Goal: Task Accomplishment & Management: Use online tool/utility

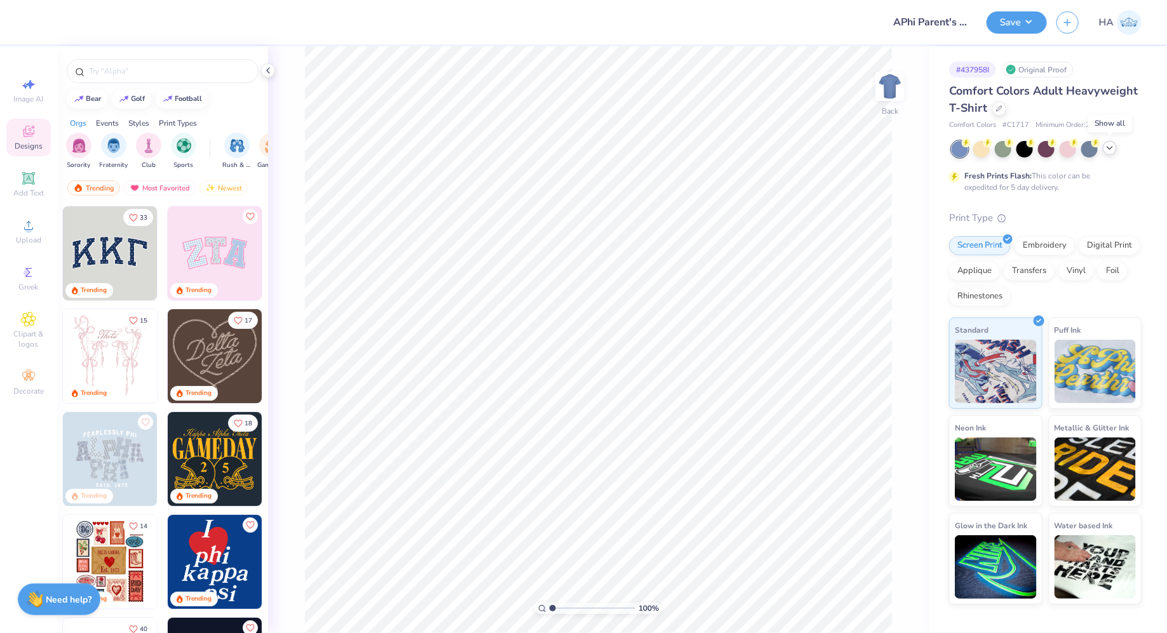
click at [1105, 150] on icon at bounding box center [1110, 148] width 10 height 10
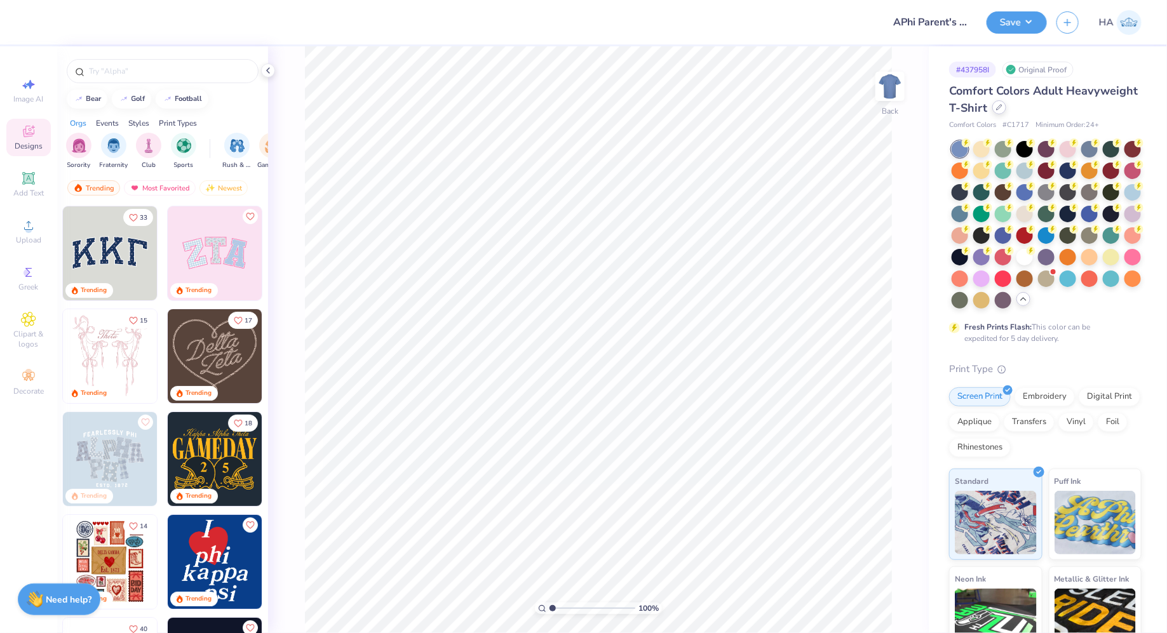
click at [999, 111] on div at bounding box center [999, 107] width 14 height 14
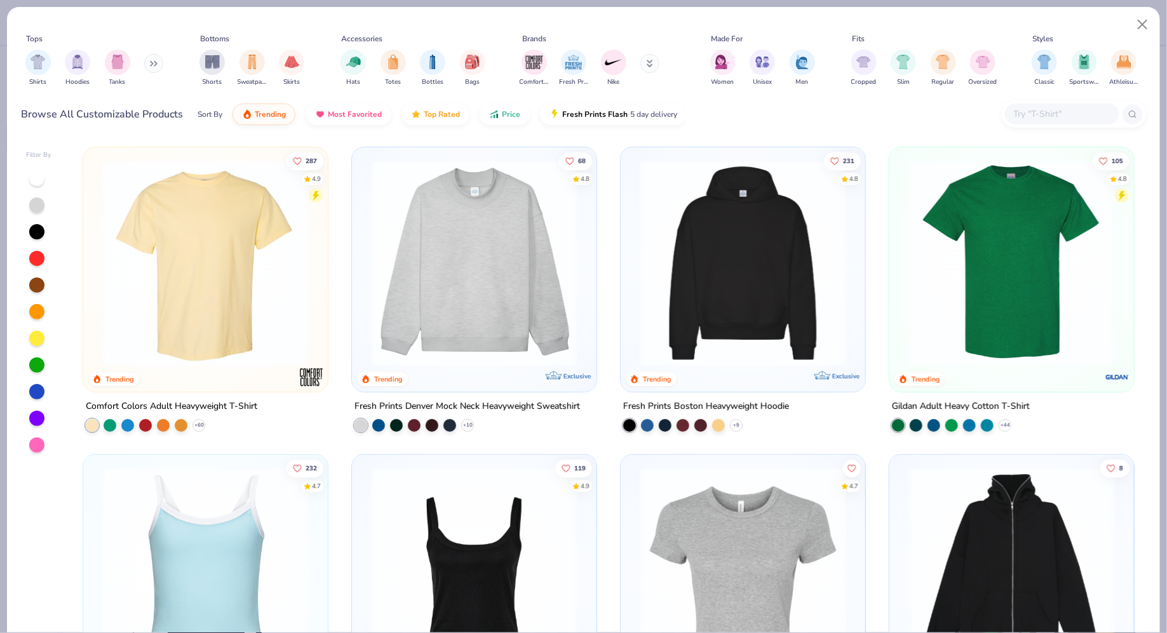
click at [1039, 114] on input "text" at bounding box center [1062, 114] width 98 height 15
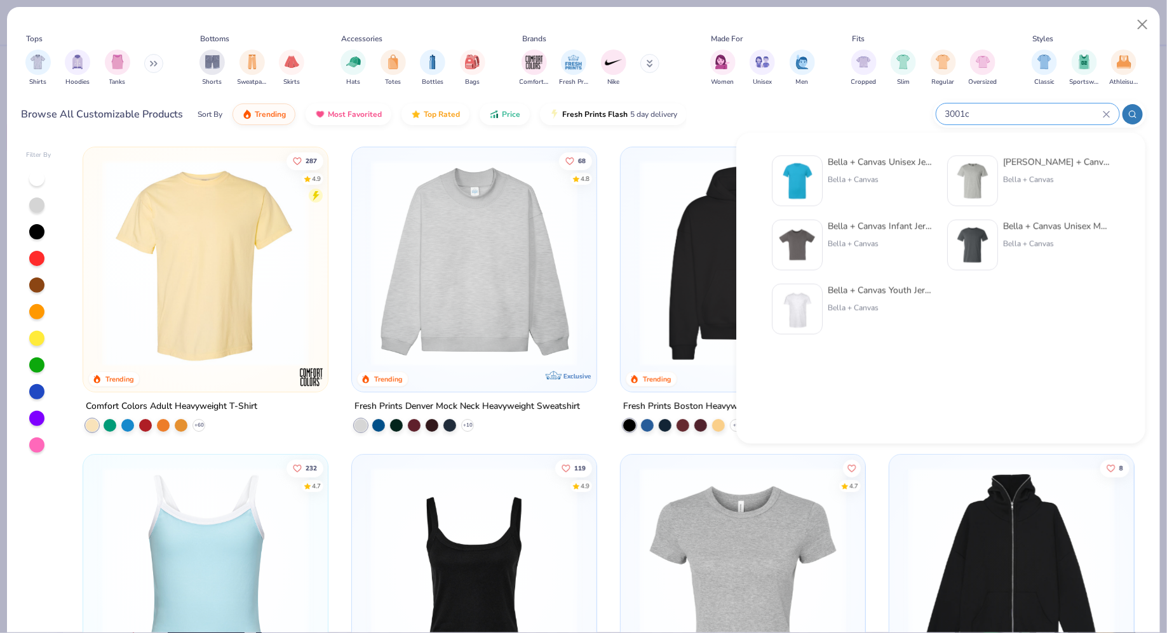
type input "3001c"
click at [1056, 150] on div "Bella + Canvas Unisex Jersey Short-Sleeve T-Shirt Bella + Canvas Bella + Canvas…" at bounding box center [941, 246] width 366 height 194
click at [858, 182] on div "Bella + Canvas" at bounding box center [881, 179] width 107 height 11
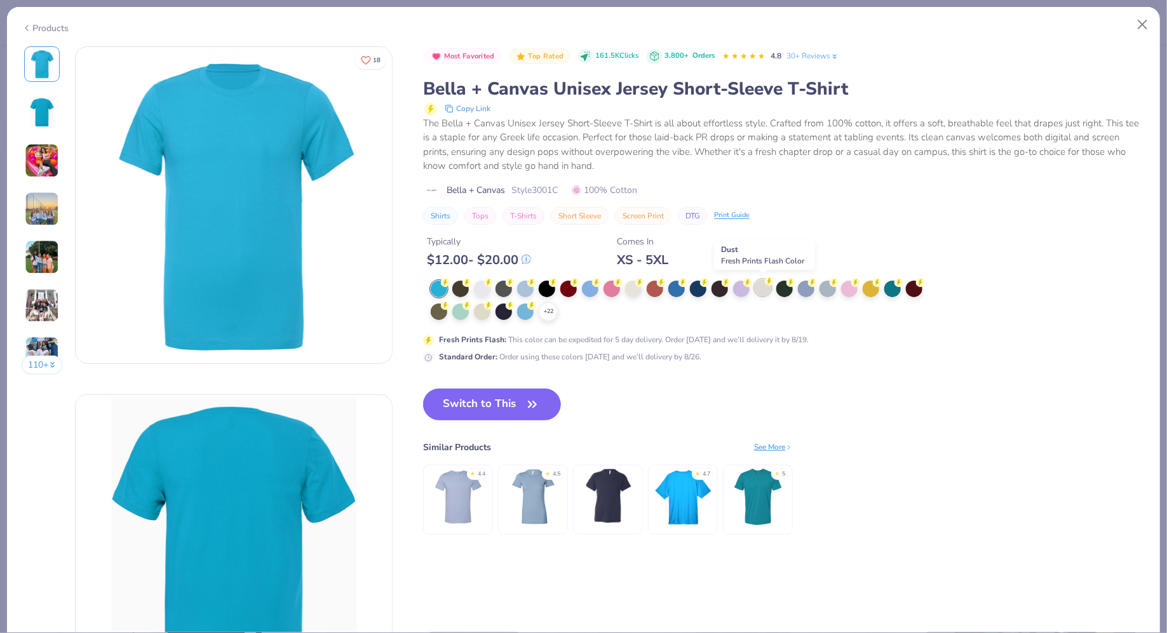
click at [761, 286] on div at bounding box center [763, 287] width 17 height 17
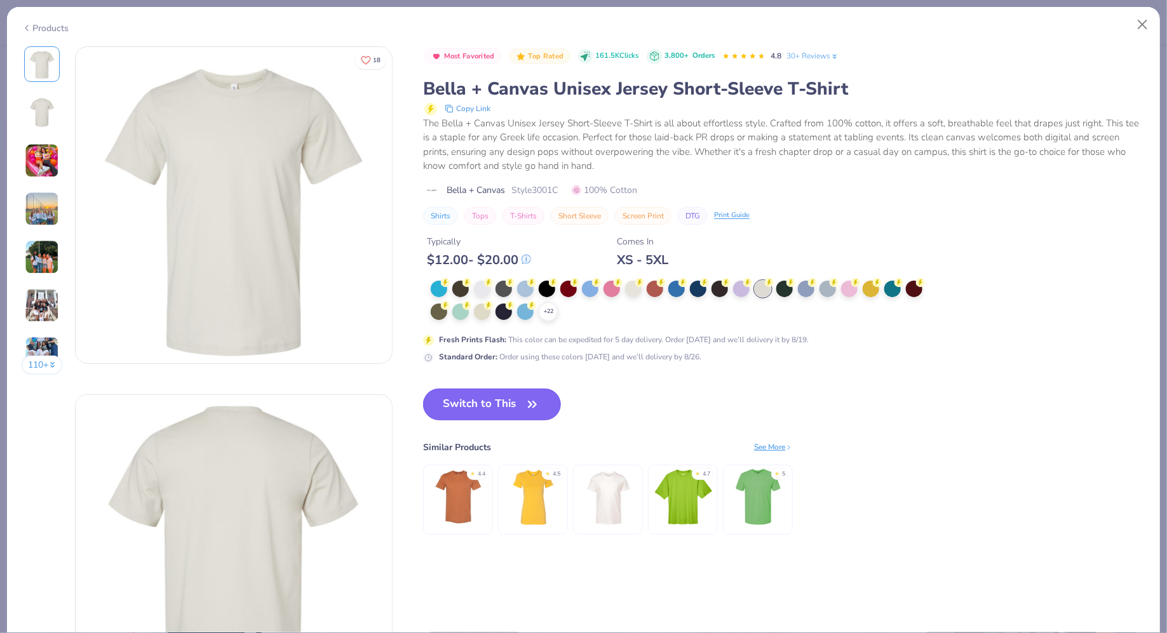
click at [485, 391] on button "Switch to This" at bounding box center [492, 405] width 138 height 32
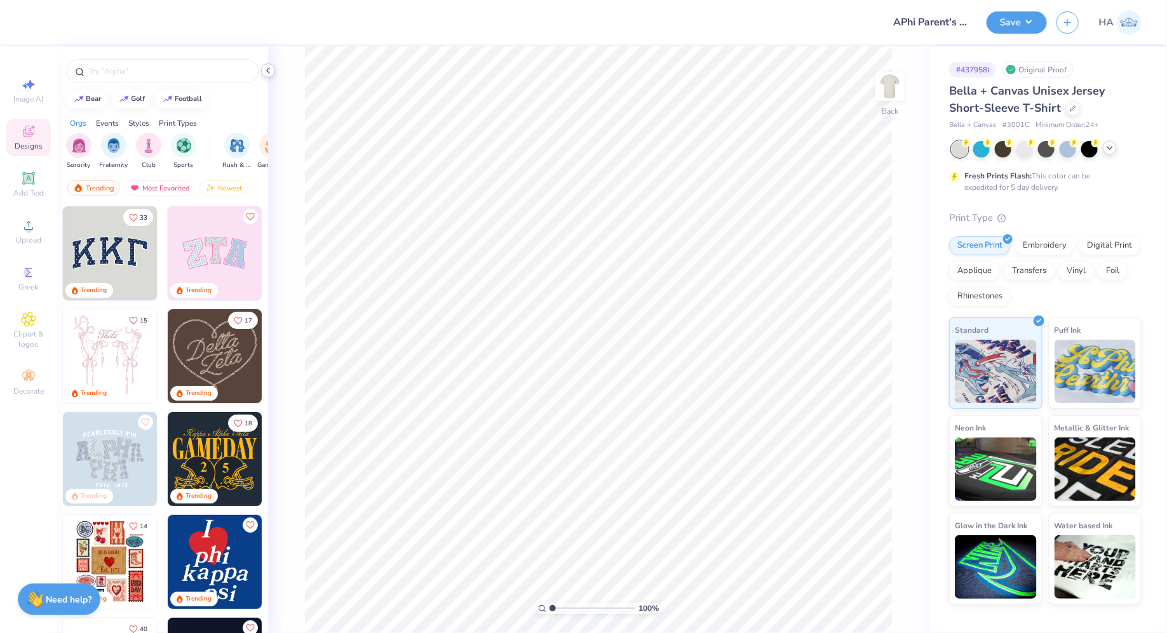
click at [271, 70] on icon at bounding box center [268, 70] width 10 height 10
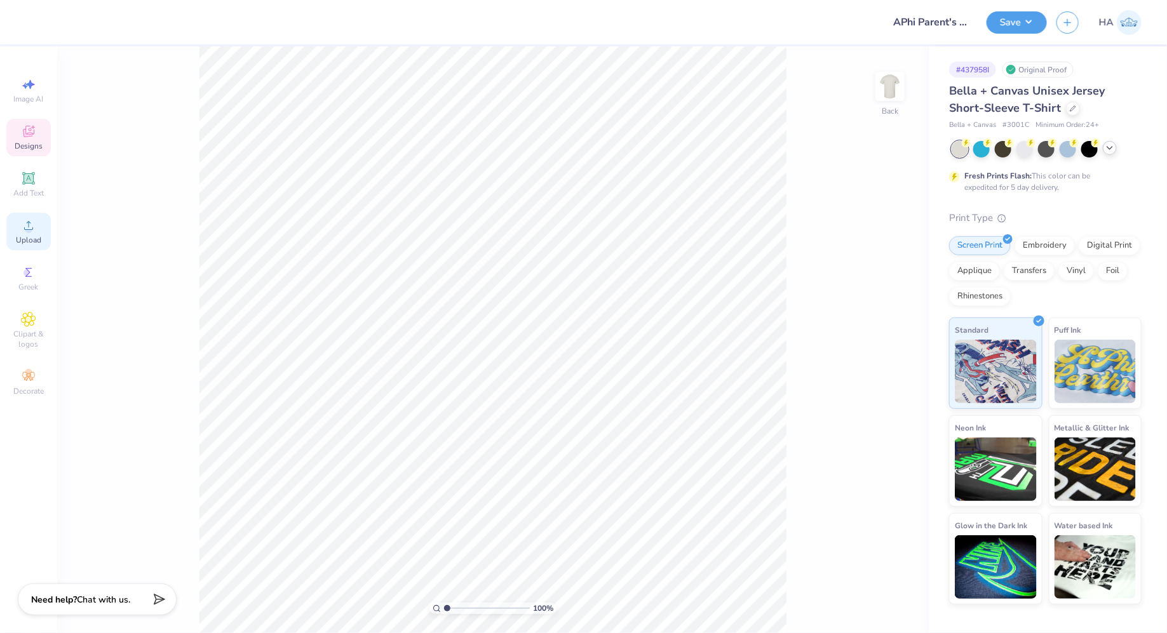
click at [32, 224] on icon at bounding box center [28, 225] width 15 height 15
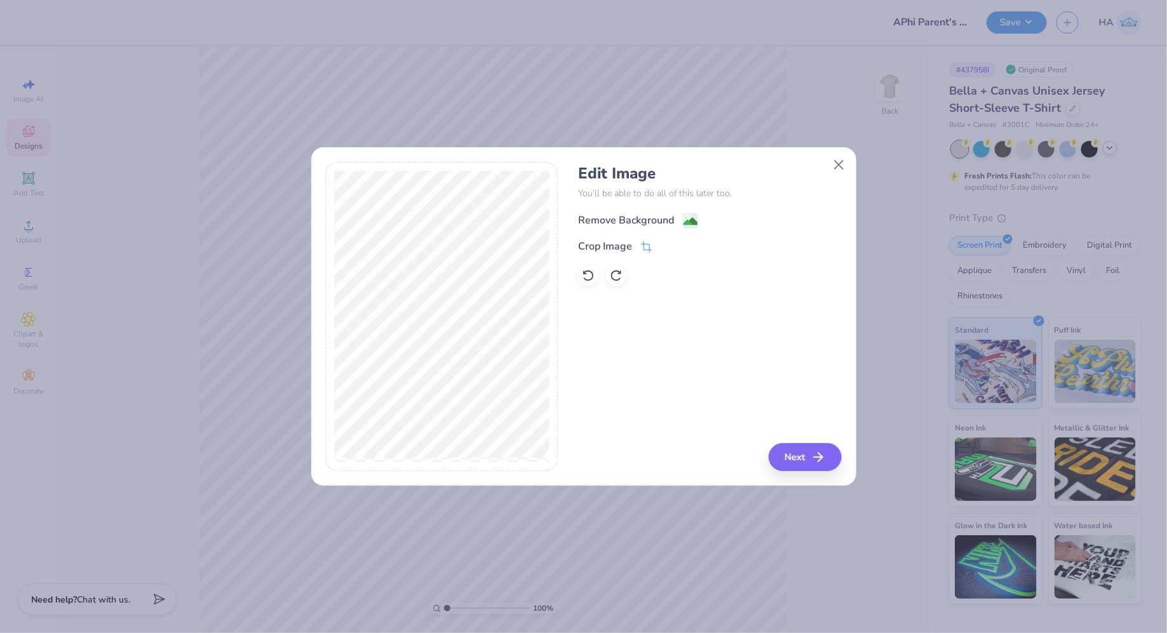
click at [693, 220] on image at bounding box center [690, 222] width 14 height 14
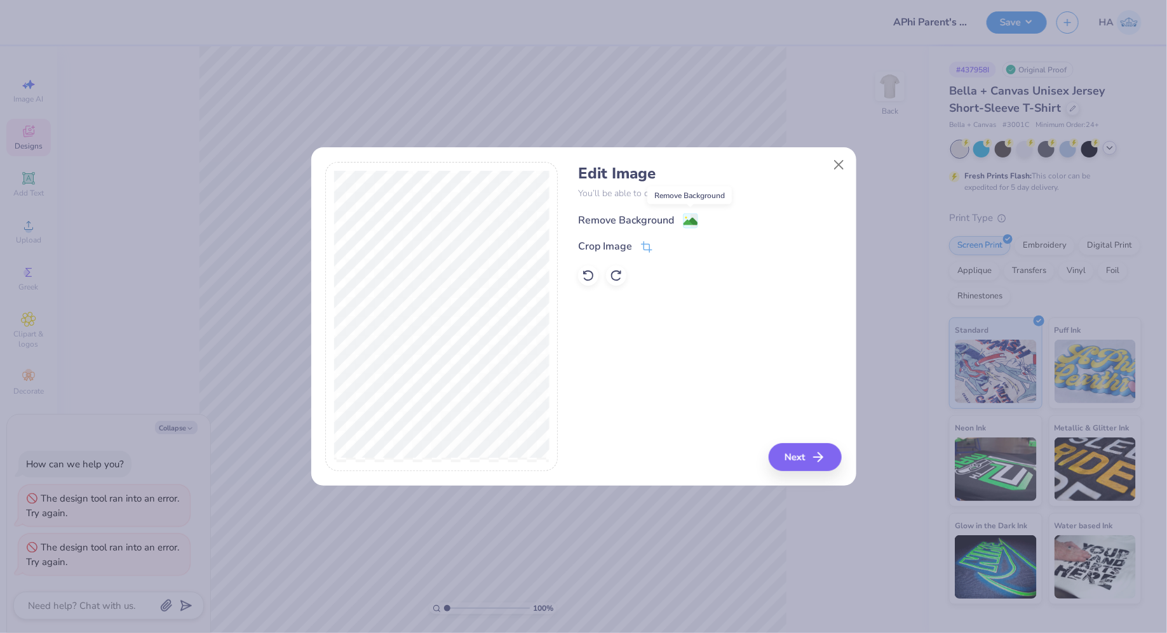
click at [684, 220] on image at bounding box center [690, 222] width 14 height 14
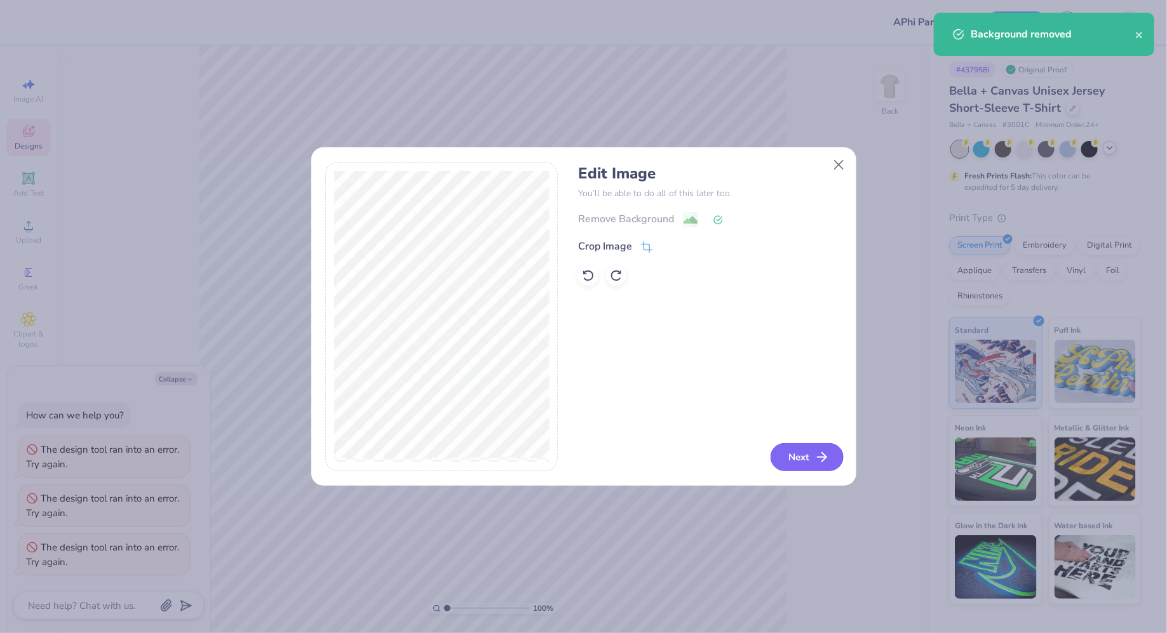
click at [791, 452] on button "Next" at bounding box center [807, 457] width 73 height 28
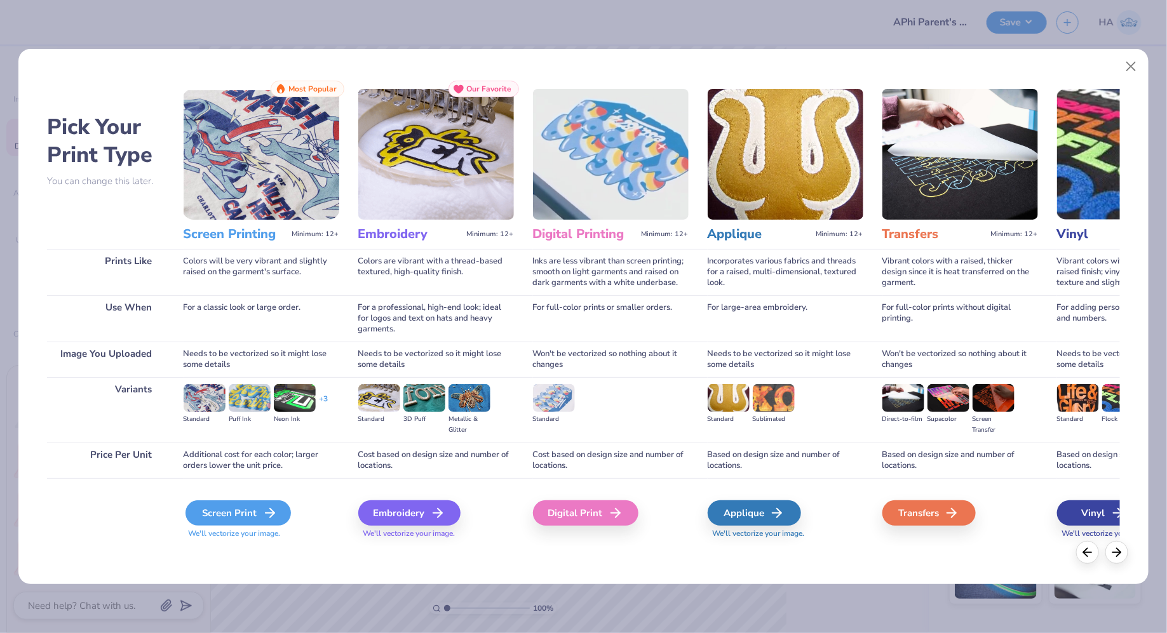
click at [260, 517] on div "Screen Print" at bounding box center [237, 513] width 105 height 25
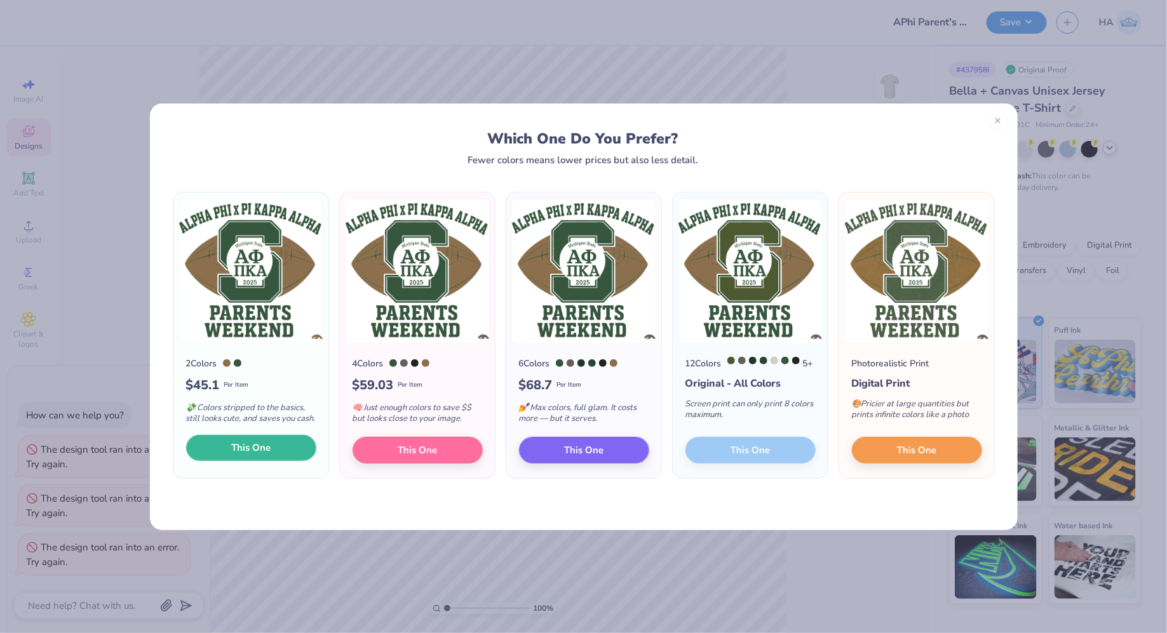
click at [280, 454] on button "This One" at bounding box center [251, 448] width 130 height 27
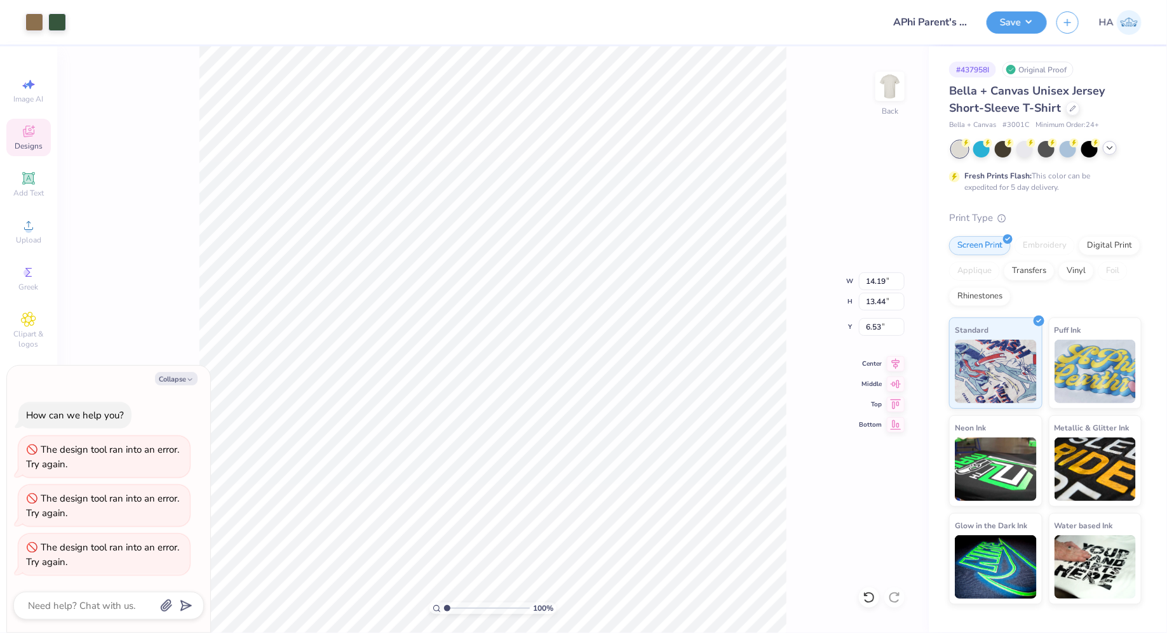
type textarea "x"
type input "9.40"
type input "8.90"
type textarea "x"
type input "3.58"
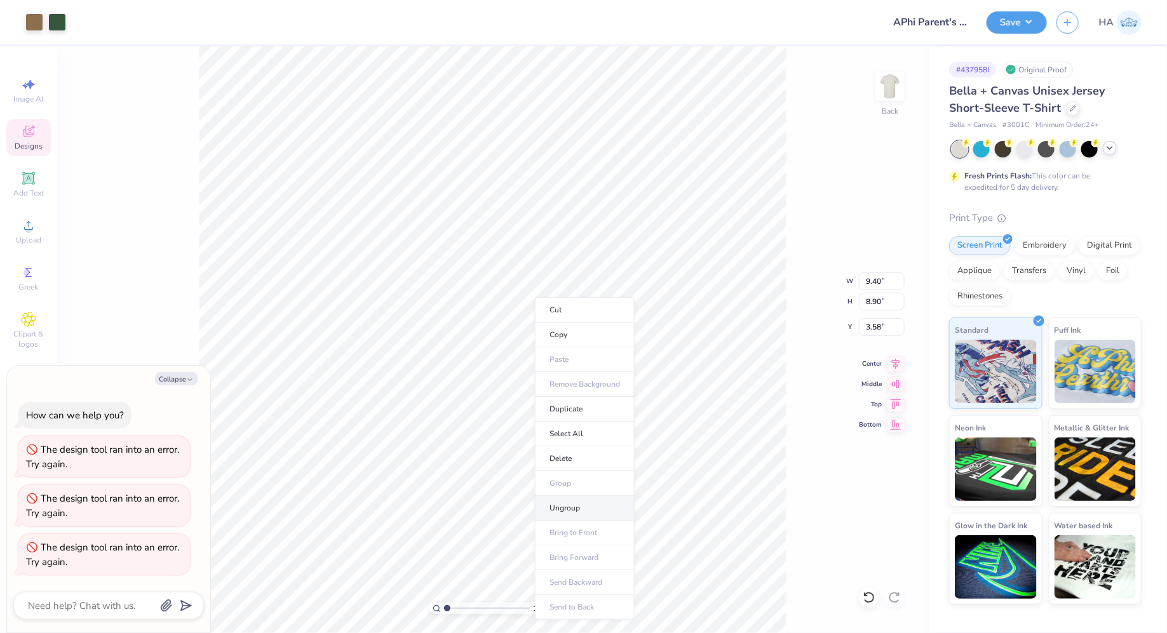
click at [581, 496] on li "Ungroup" at bounding box center [585, 508] width 100 height 25
click at [552, 455] on li "Group" at bounding box center [558, 467] width 100 height 25
type textarea "x"
click at [872, 285] on input "9.30" at bounding box center [882, 282] width 46 height 18
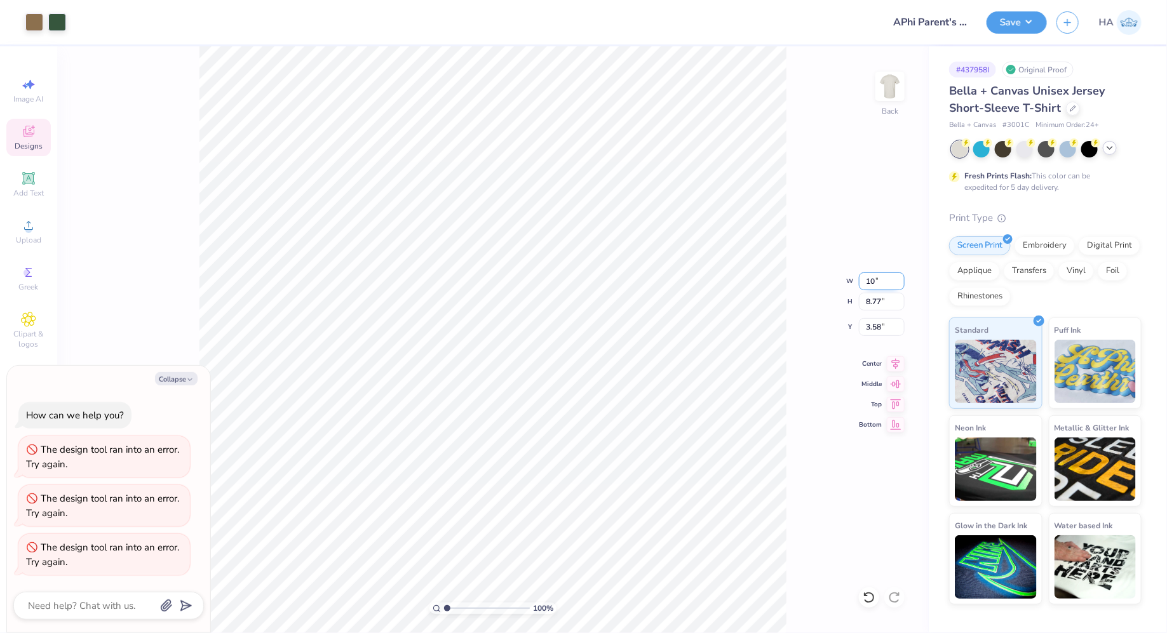
type input "10"
type textarea "x"
type input "10.00"
type input "9.43"
type input "3.25"
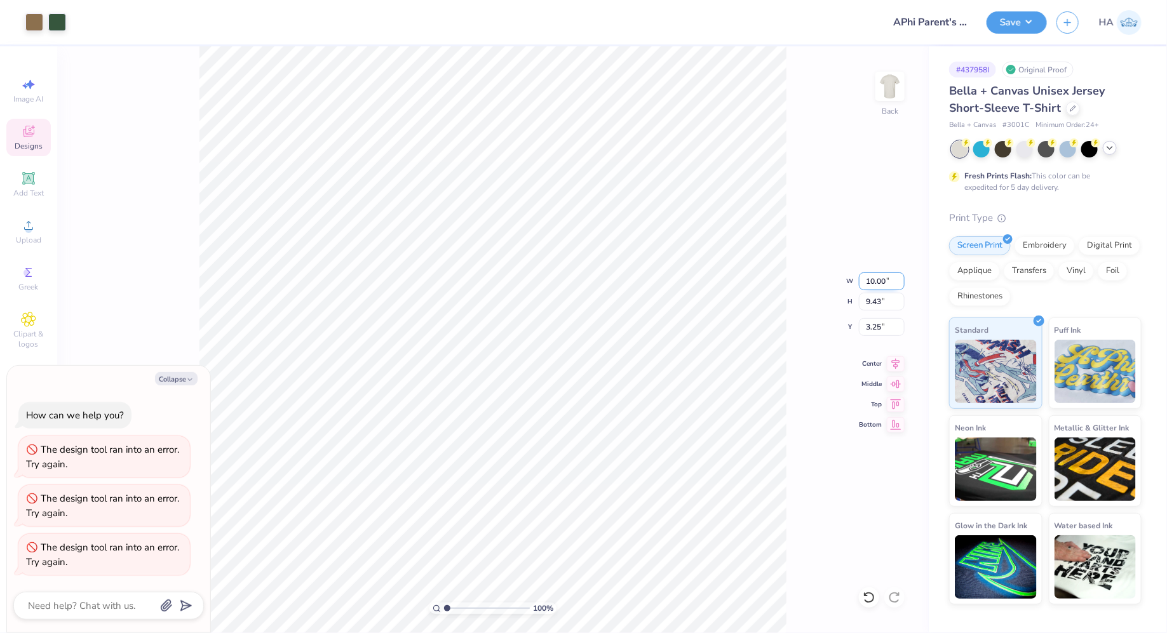
click at [877, 279] on input "10.00" at bounding box center [882, 282] width 46 height 18
type input "11"
type textarea "x"
type input "11.00"
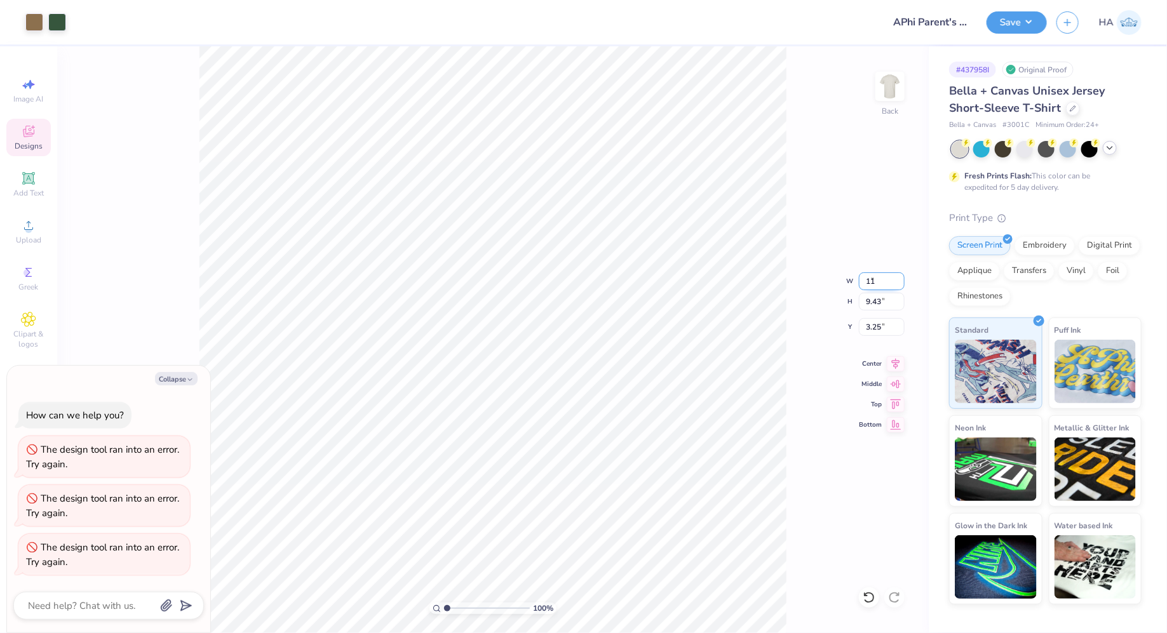
type input "10.37"
type input "2.78"
type textarea "x"
click at [879, 326] on input "2.78" at bounding box center [882, 327] width 46 height 18
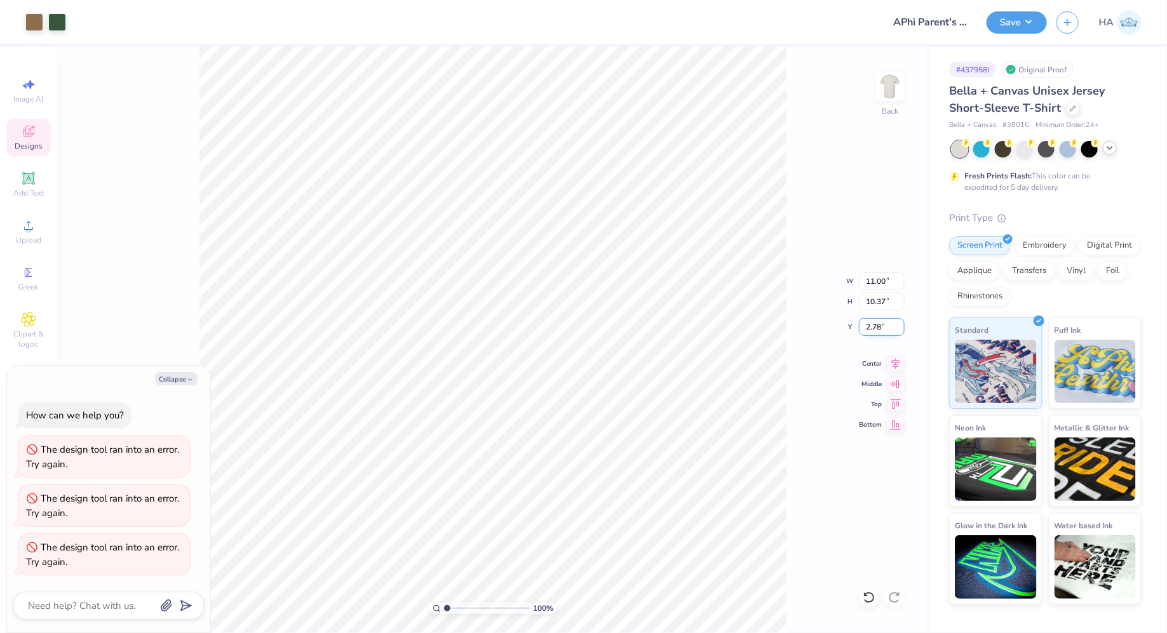
click at [865, 321] on input "2.78" at bounding box center [882, 327] width 46 height 18
type input "3"
type textarea "x"
type input "3.00"
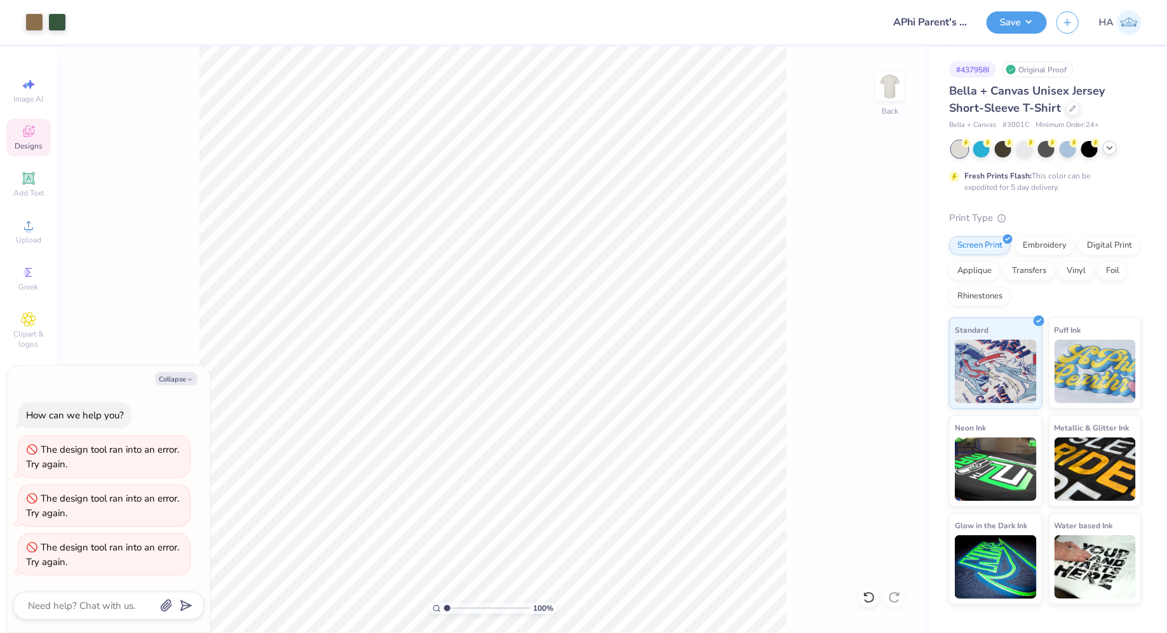
type textarea "x"
click at [880, 281] on input "11.00" at bounding box center [882, 282] width 46 height 18
type input "10"
type textarea "x"
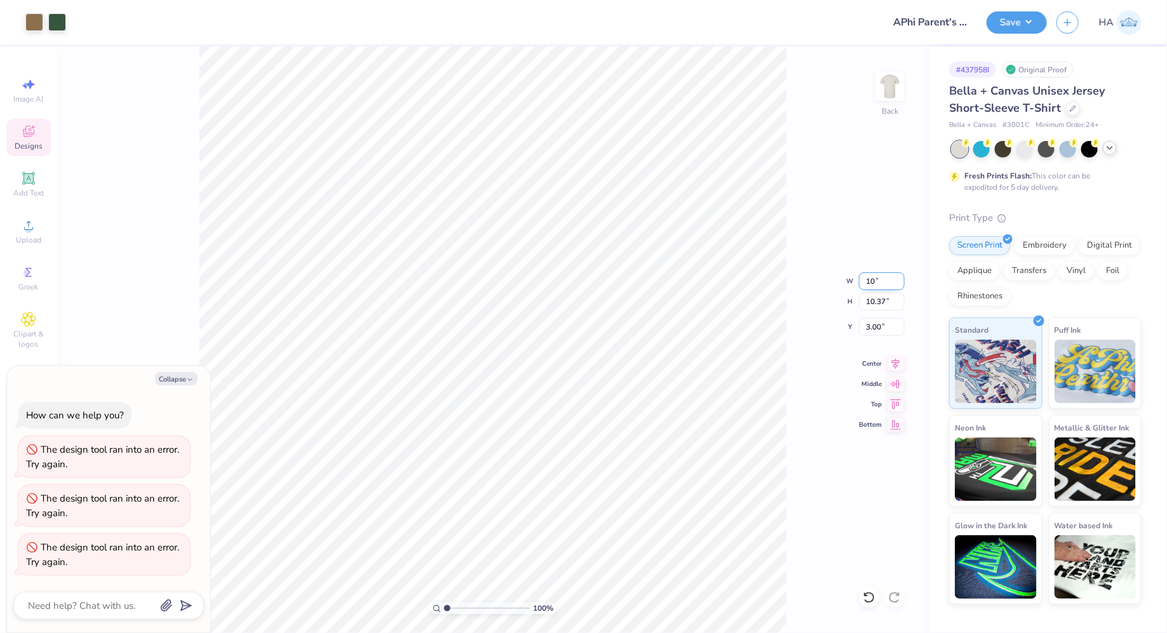
type input "10.00"
type input "9.43"
click at [877, 321] on input "3.47" at bounding box center [882, 327] width 46 height 18
type input "3"
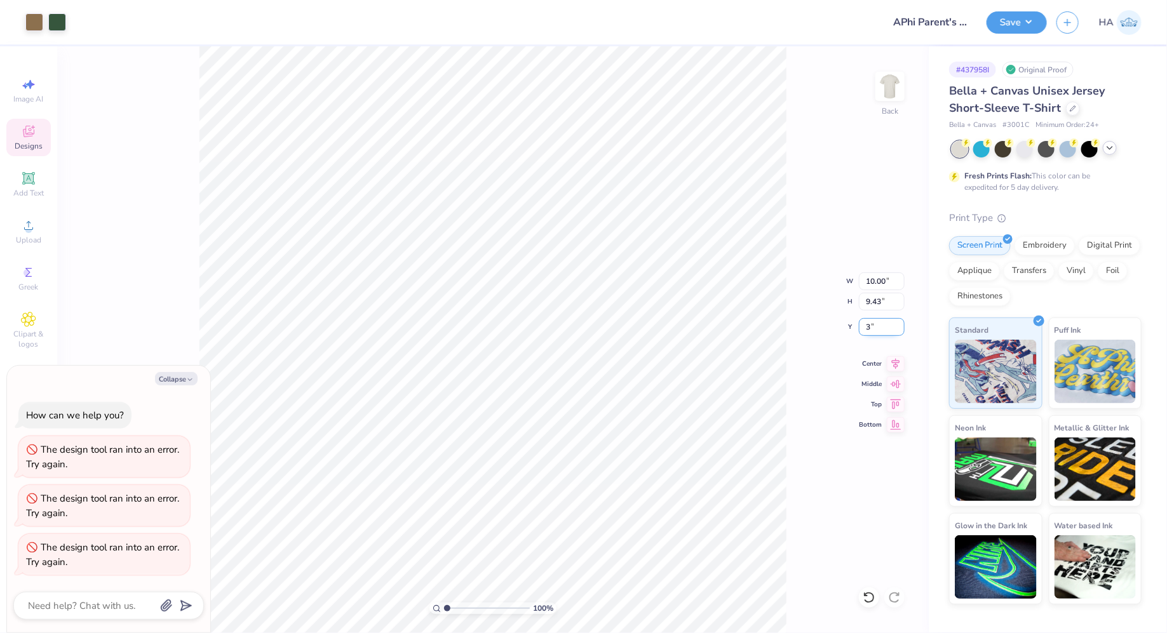
type textarea "x"
type input "3.00"
click at [903, 363] on icon at bounding box center [896, 361] width 18 height 15
click at [1112, 152] on icon at bounding box center [1110, 148] width 10 height 10
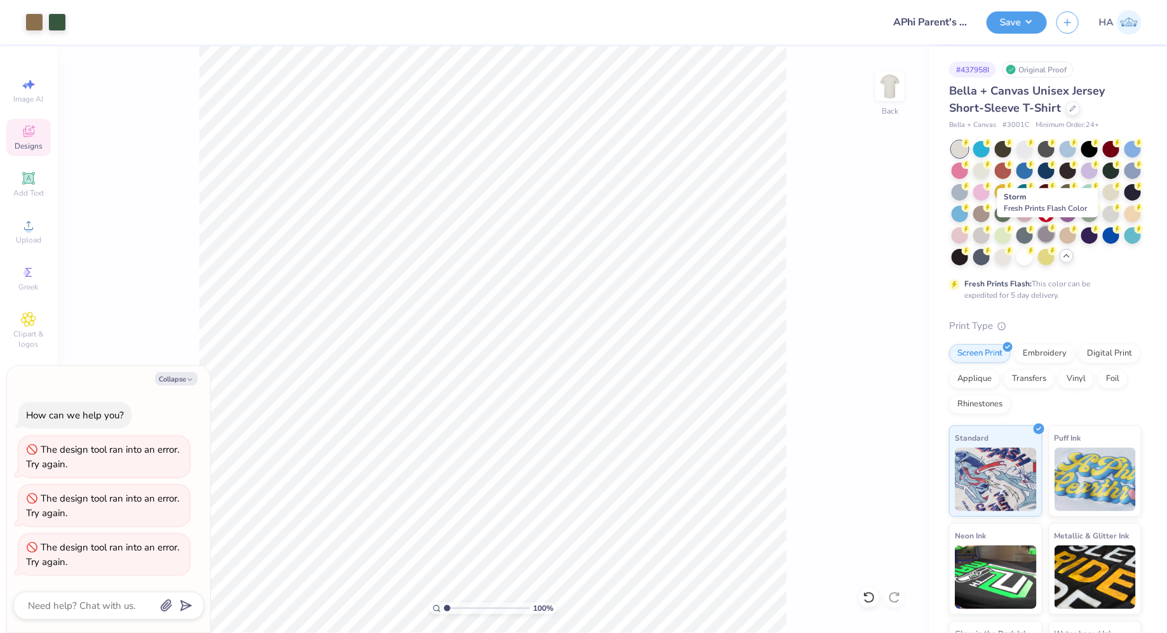
click at [1043, 237] on div at bounding box center [1046, 234] width 17 height 17
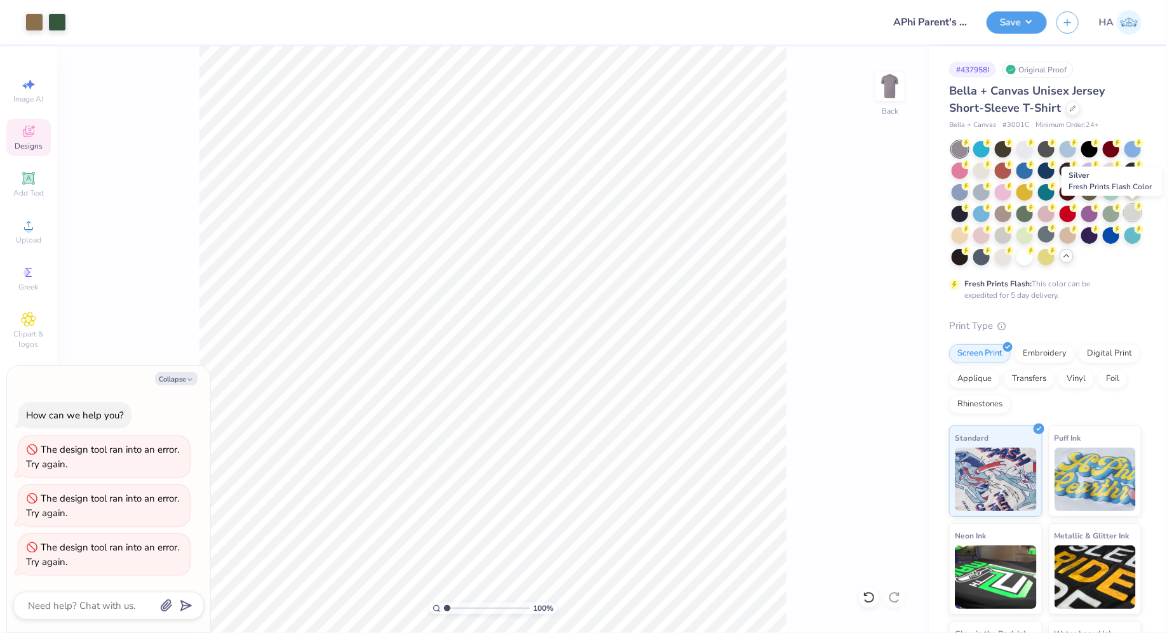
click at [971, 147] on circle at bounding box center [966, 142] width 9 height 9
click at [1070, 107] on icon at bounding box center [1072, 107] width 5 height 5
type textarea "x"
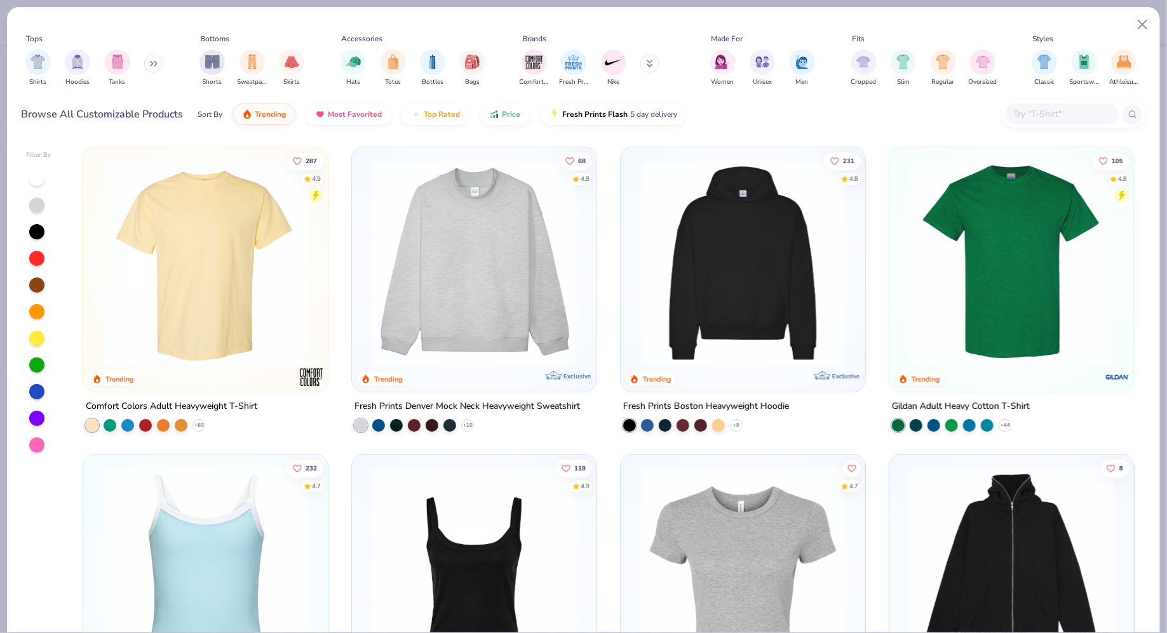
click at [1043, 110] on input "text" at bounding box center [1062, 114] width 98 height 15
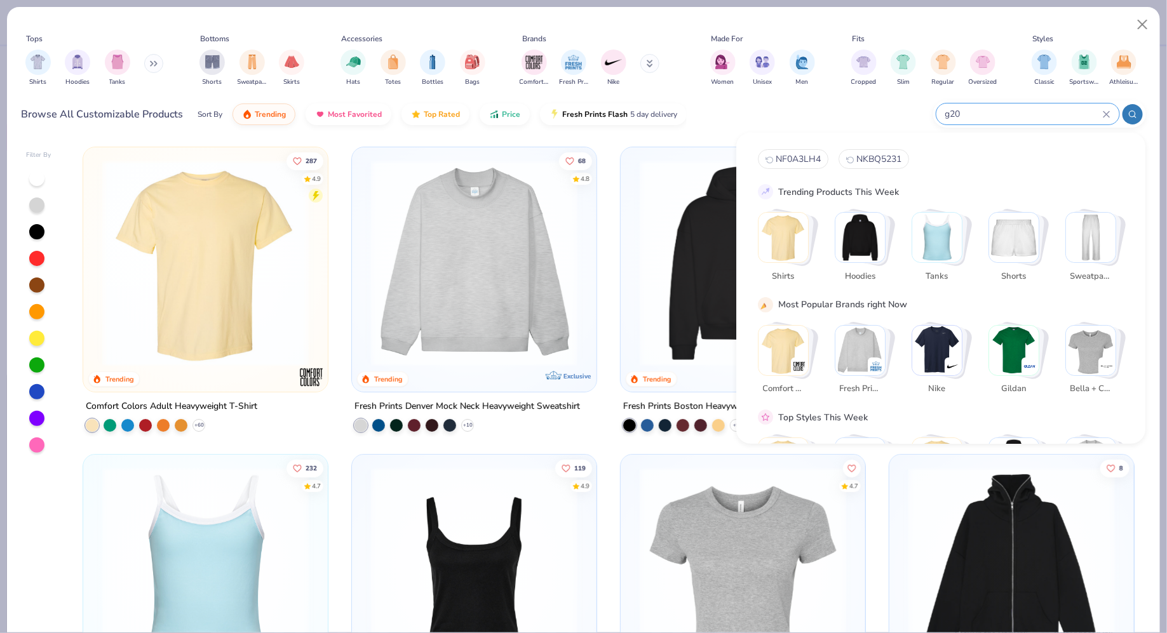
type input "g200"
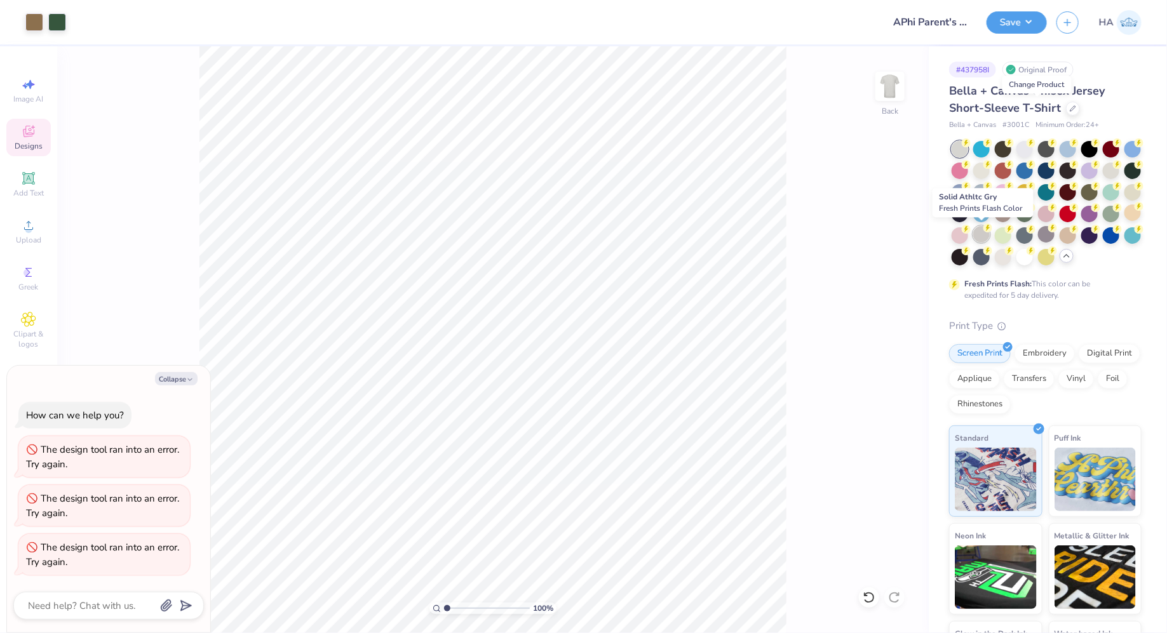
click at [989, 232] on icon at bounding box center [987, 228] width 9 height 9
click at [988, 237] on div at bounding box center [981, 234] width 17 height 17
click at [1012, 29] on button "Save" at bounding box center [1016, 21] width 60 height 22
type textarea "x"
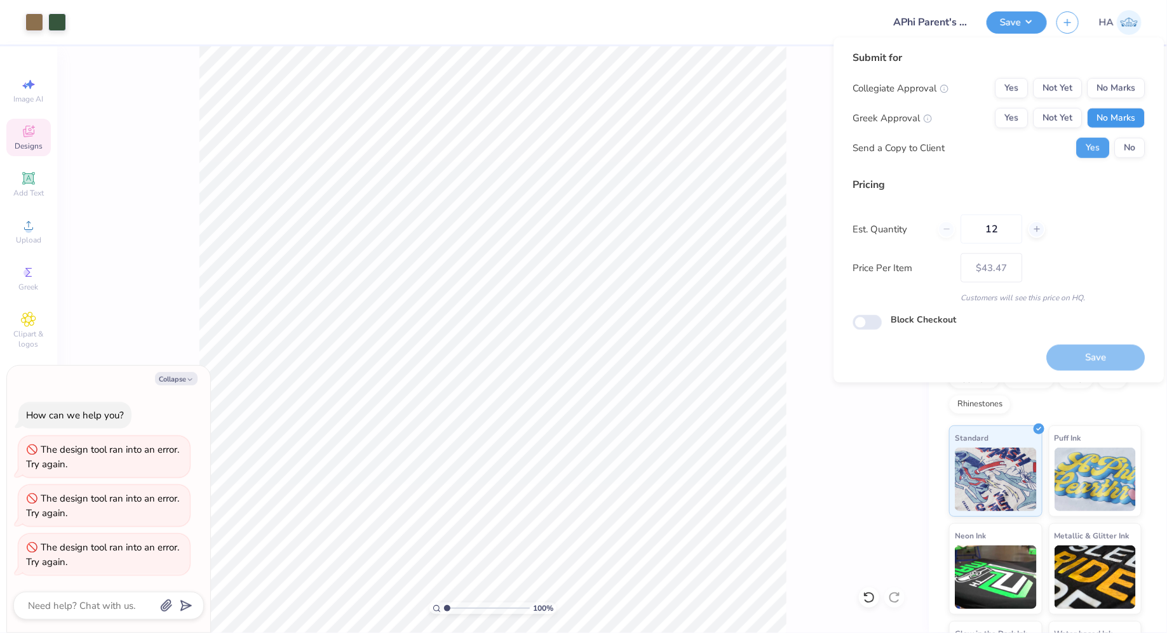
click at [1119, 119] on button "No Marks" at bounding box center [1116, 118] width 58 height 20
click at [1073, 114] on button "Not Yet" at bounding box center [1057, 118] width 49 height 20
click at [1069, 88] on button "Not Yet" at bounding box center [1057, 88] width 49 height 20
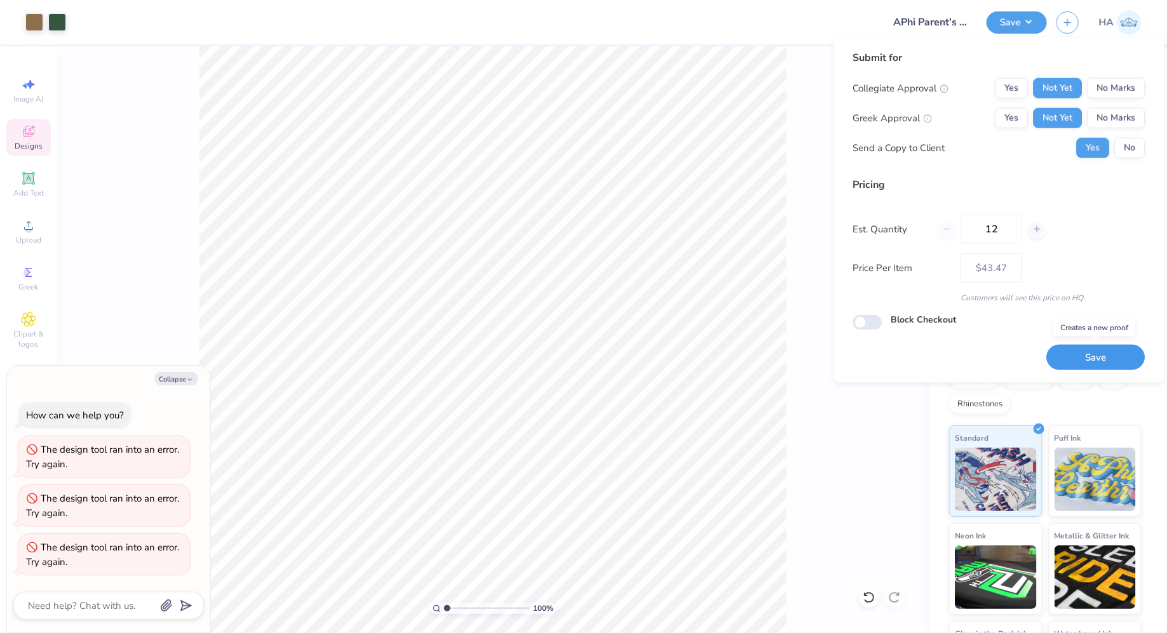
click at [1098, 354] on button "Save" at bounding box center [1096, 358] width 98 height 26
type input "$43.47"
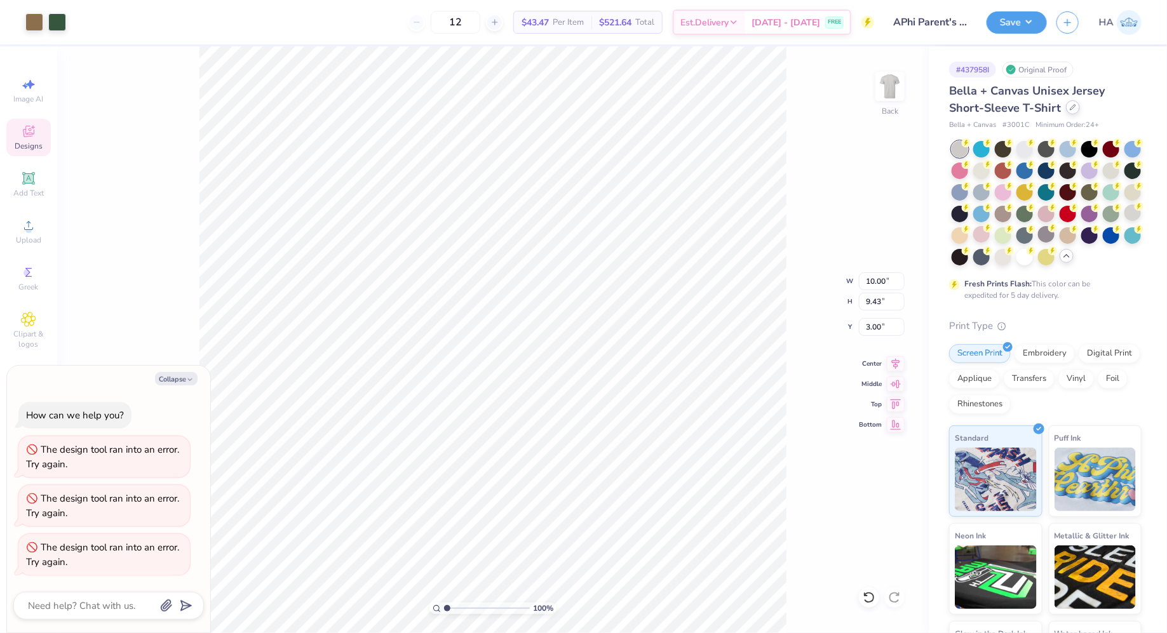
click at [1070, 107] on icon at bounding box center [1073, 107] width 6 height 6
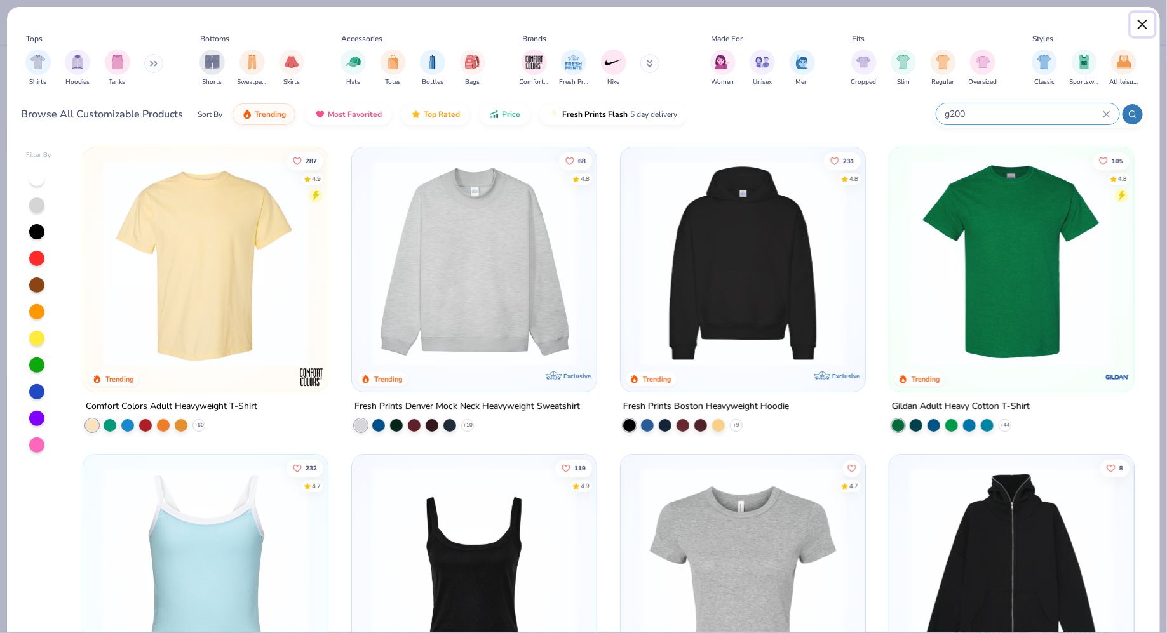
click at [1144, 22] on button "Close" at bounding box center [1143, 25] width 24 height 24
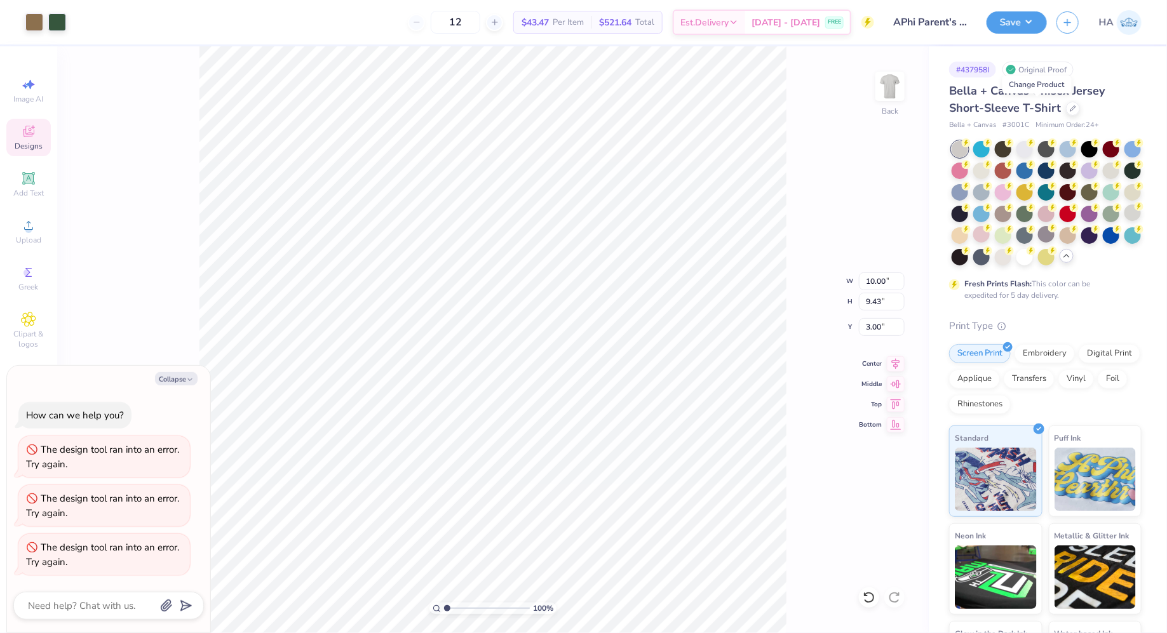
type textarea "x"
